Goal: Find contact information: Find contact information

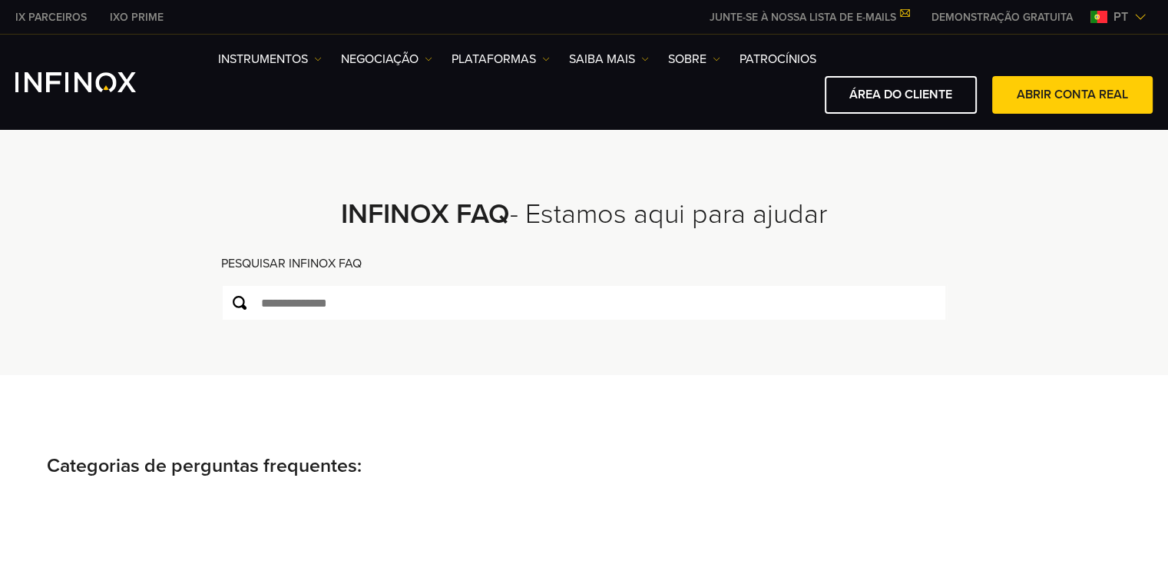
click at [1028, 13] on link "DEMONSTRAÇÃO GRATUITA" at bounding box center [1002, 17] width 164 height 16
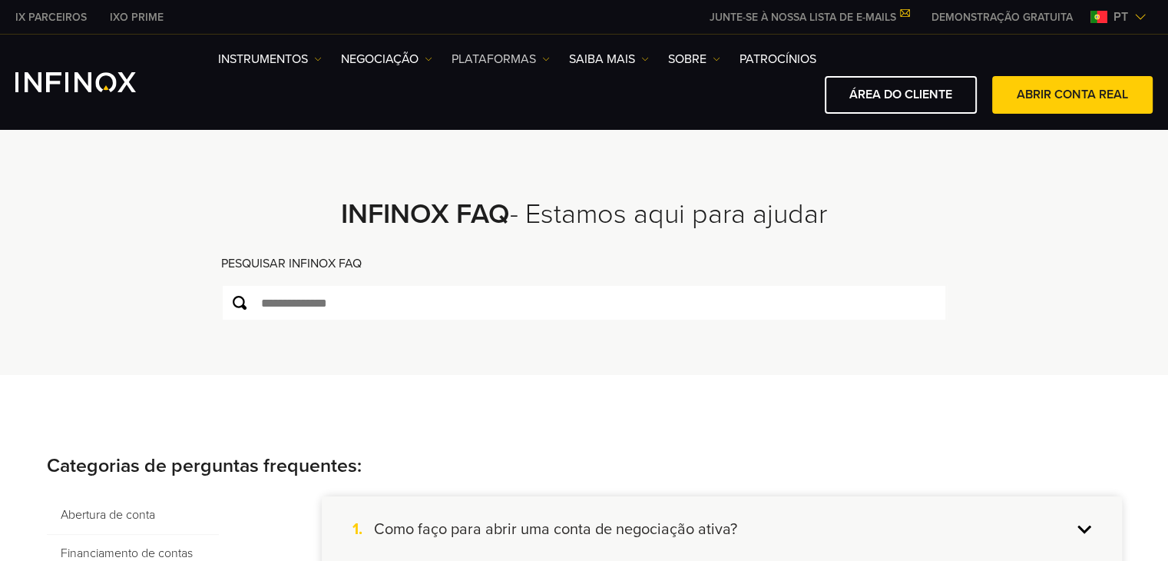
click at [547, 59] on img at bounding box center [546, 59] width 8 height 8
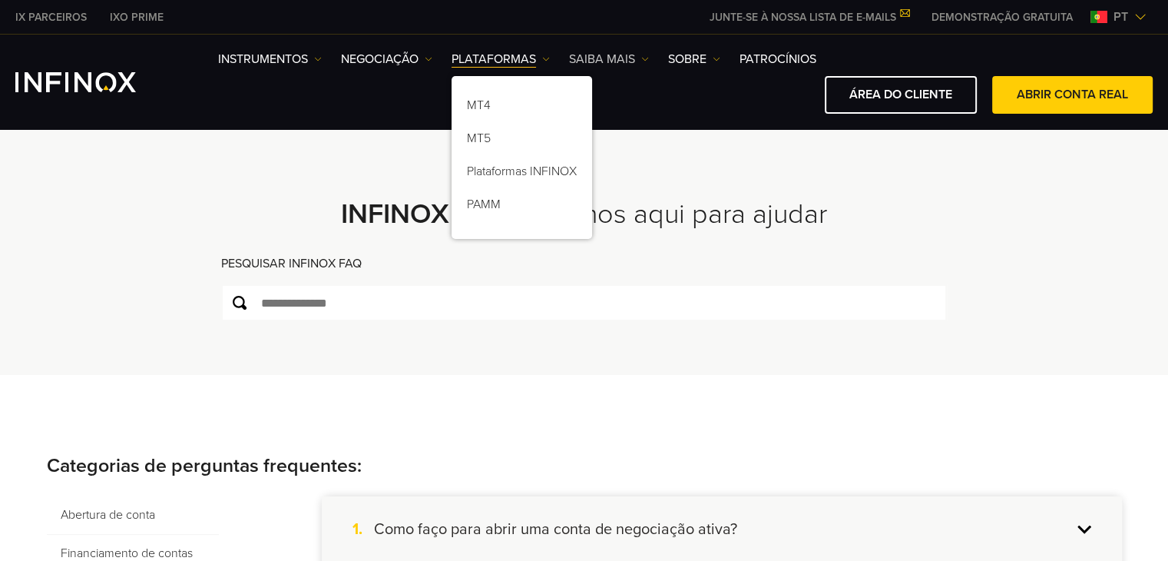
click at [642, 57] on img at bounding box center [645, 59] width 8 height 8
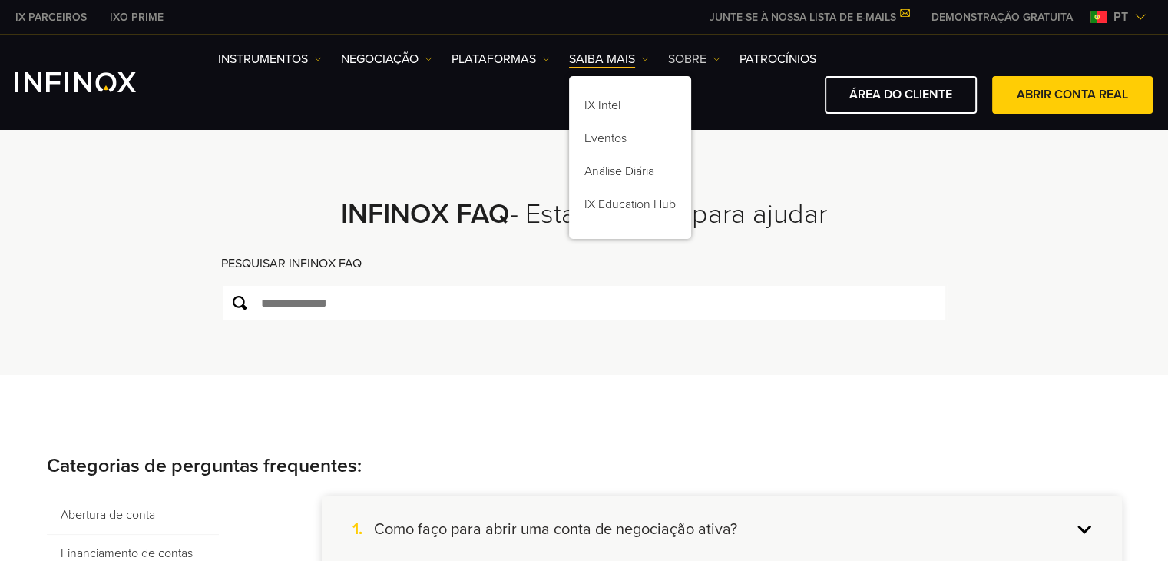
click at [713, 58] on img at bounding box center [717, 59] width 8 height 8
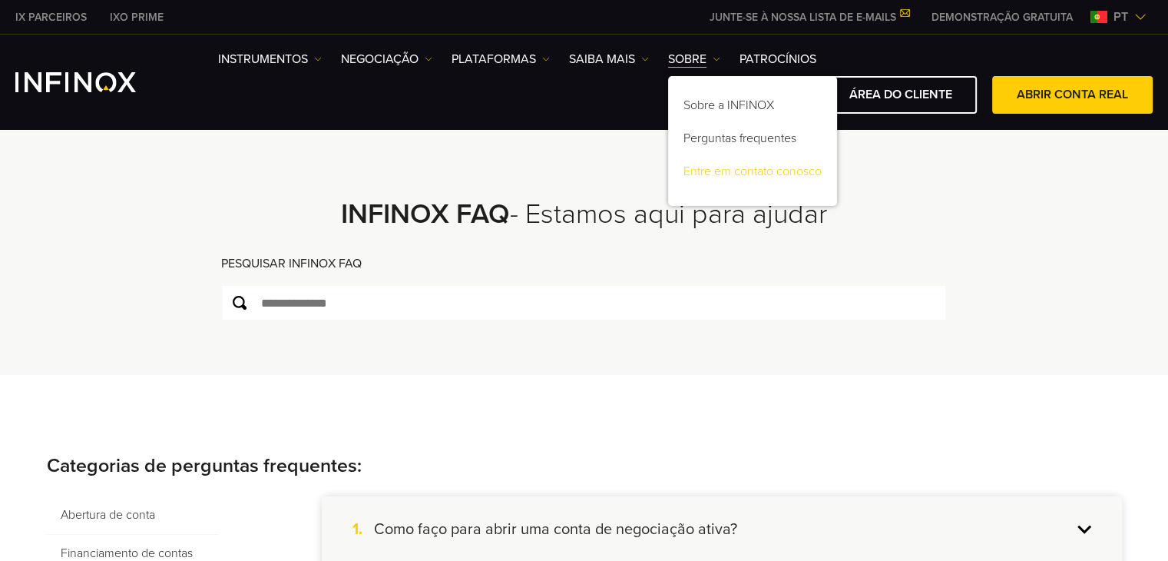
click at [731, 165] on link "Entre em contato conosco" at bounding box center [752, 173] width 169 height 33
